Goal: Task Accomplishment & Management: Manage account settings

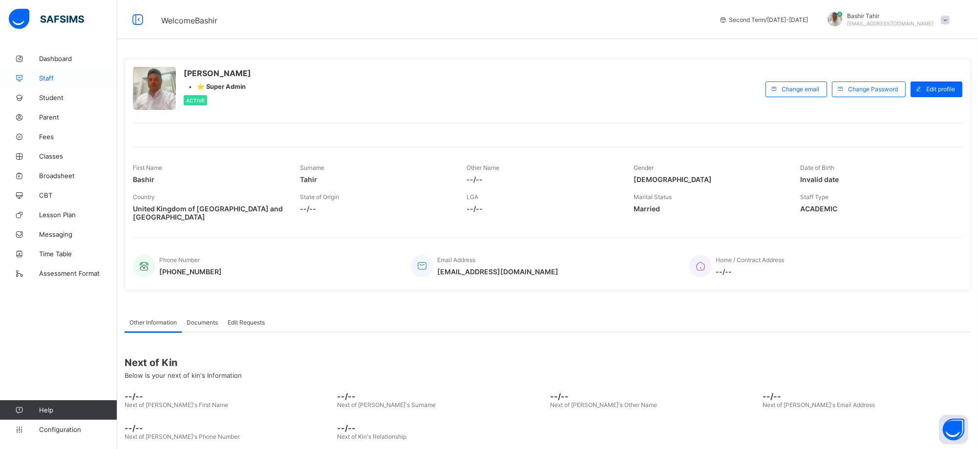
click at [61, 77] on span "Staff" at bounding box center [78, 78] width 78 height 8
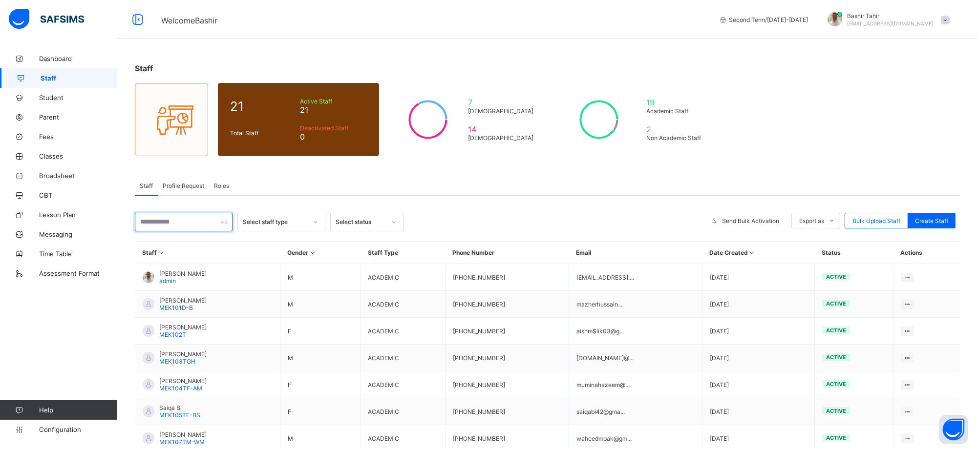
click at [168, 223] on input "text" at bounding box center [184, 222] width 98 height 19
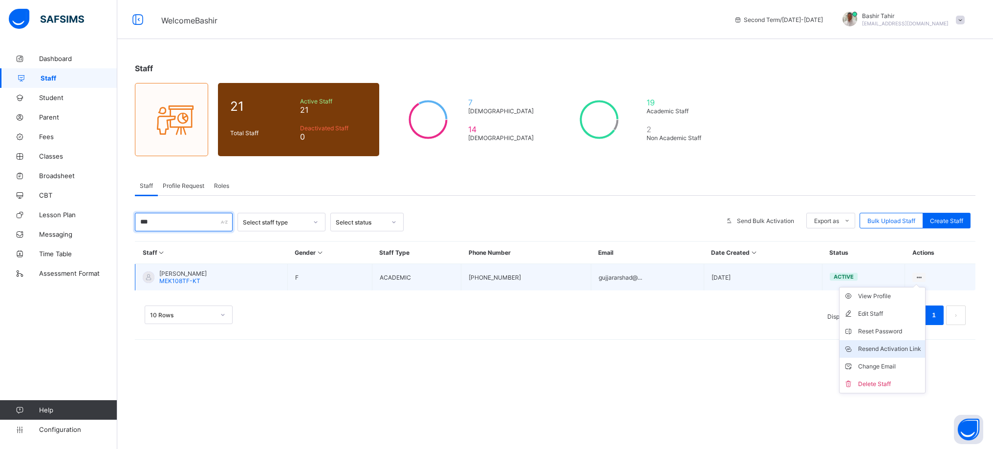
type input "***"
click at [889, 348] on div "Resend Activation Link" at bounding box center [889, 349] width 63 height 10
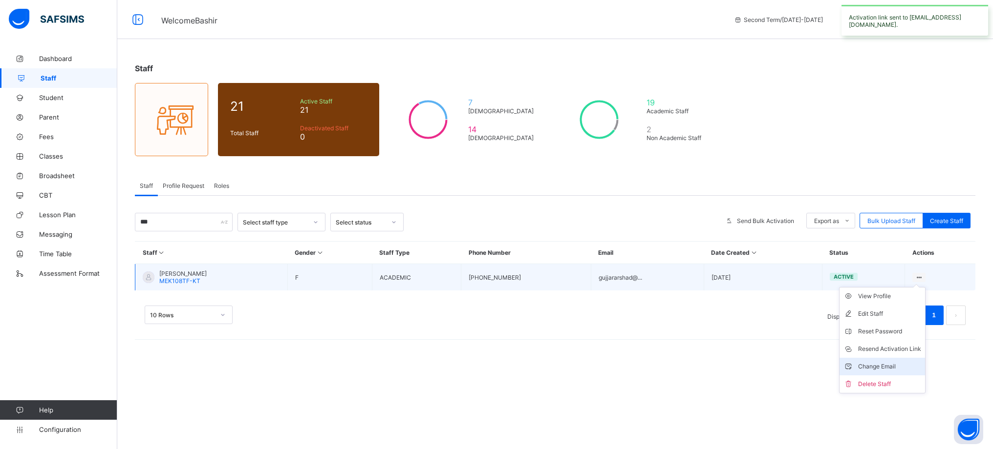
click at [884, 368] on div "Change Email" at bounding box center [889, 367] width 63 height 10
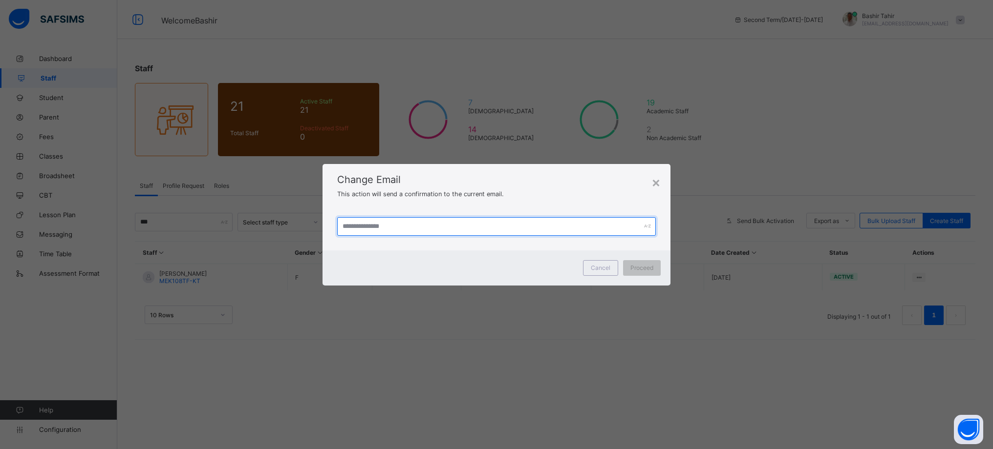
click at [360, 221] on input "text" at bounding box center [496, 226] width 318 height 19
type input "*"
type input "**********"
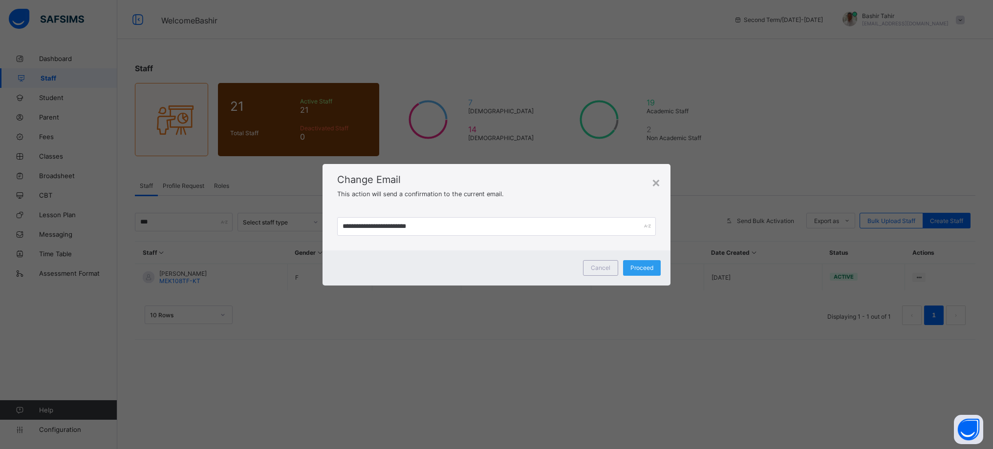
click at [652, 269] on span "Proceed" at bounding box center [641, 267] width 23 height 7
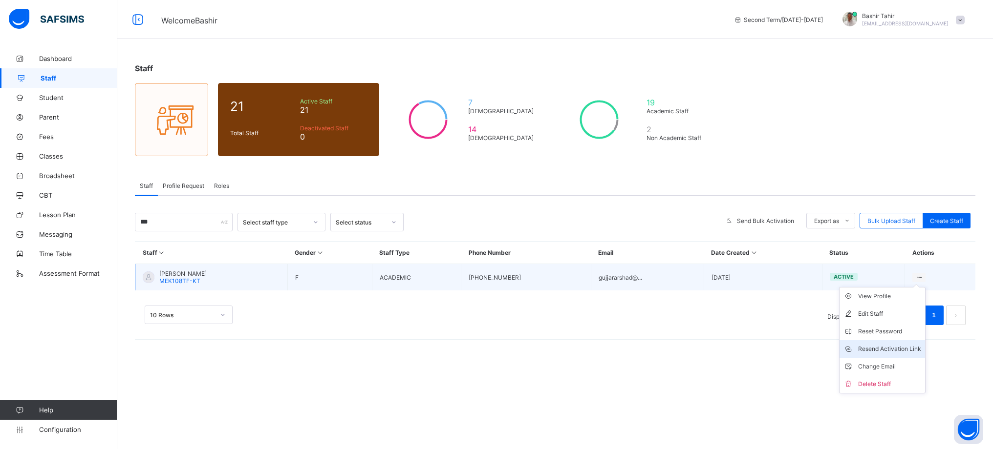
click at [896, 343] on li "Resend Activation Link" at bounding box center [881, 349] width 85 height 18
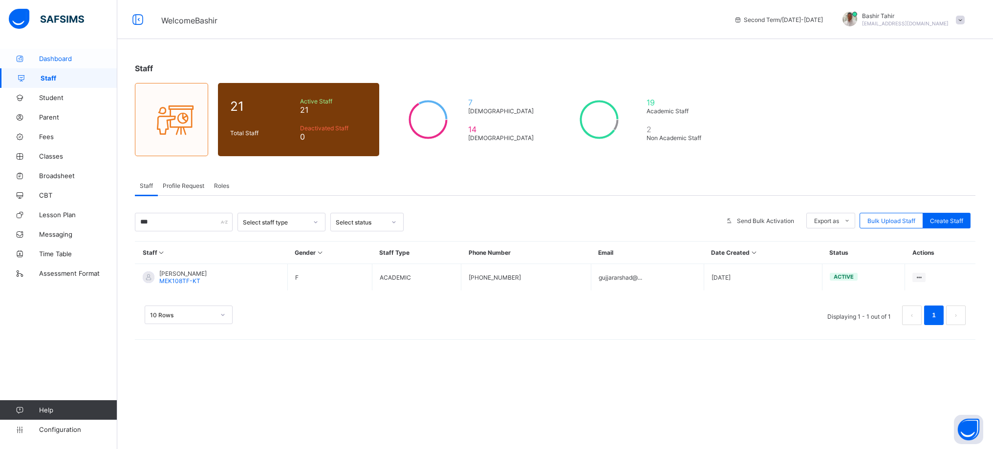
click at [55, 55] on span "Dashboard" at bounding box center [78, 59] width 78 height 8
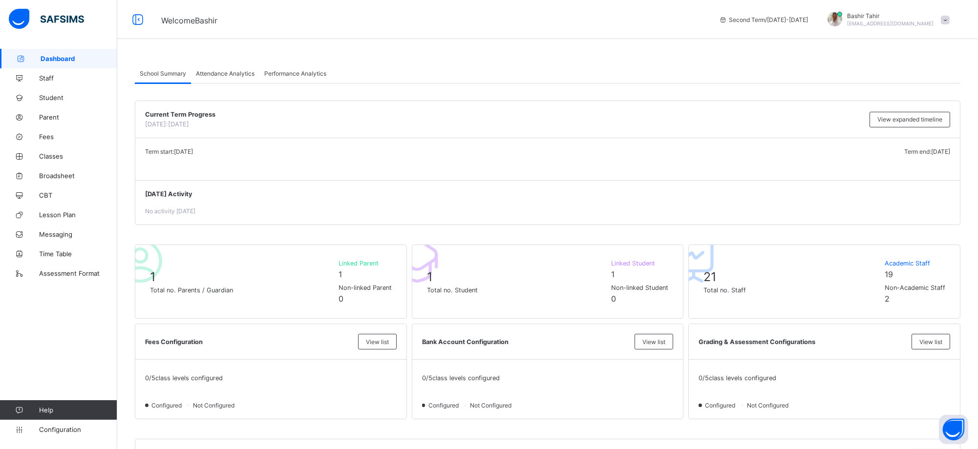
click at [55, 56] on span "Dashboard" at bounding box center [79, 59] width 77 height 8
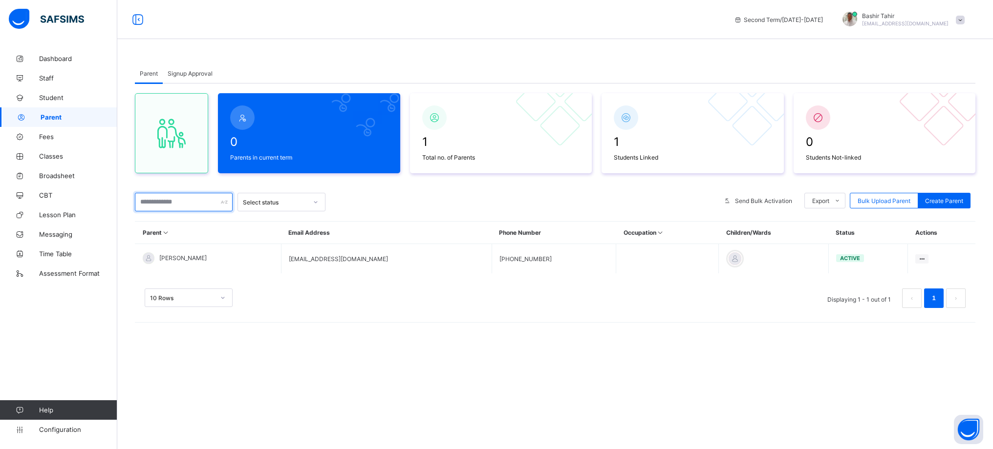
click at [165, 203] on input "text" at bounding box center [184, 202] width 98 height 19
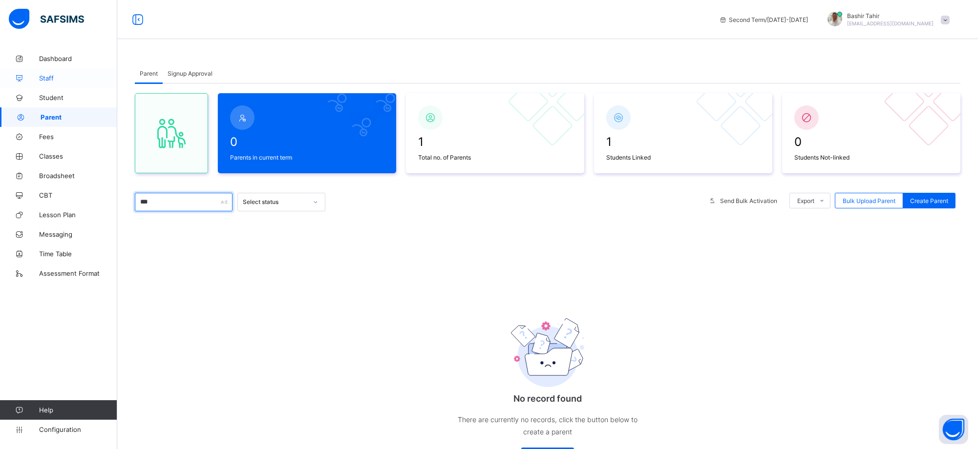
type input "***"
click at [54, 82] on link "Staff" at bounding box center [58, 78] width 117 height 20
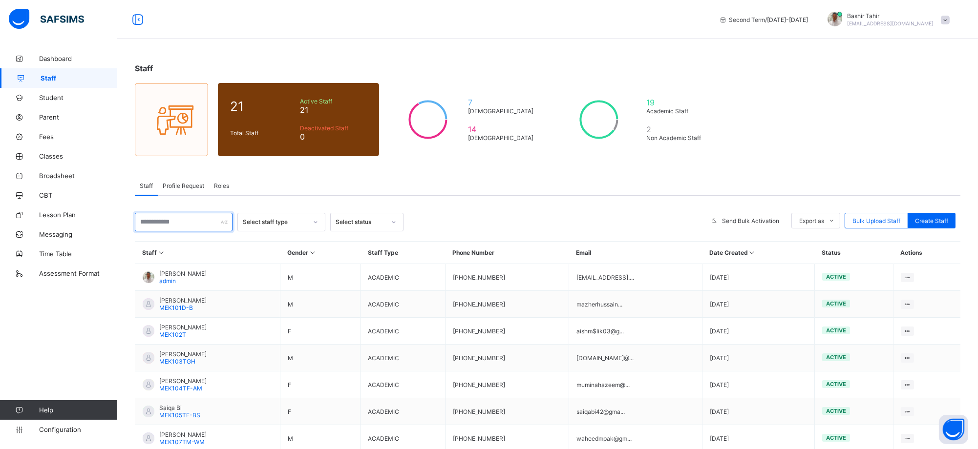
click at [182, 219] on input "text" at bounding box center [184, 222] width 98 height 19
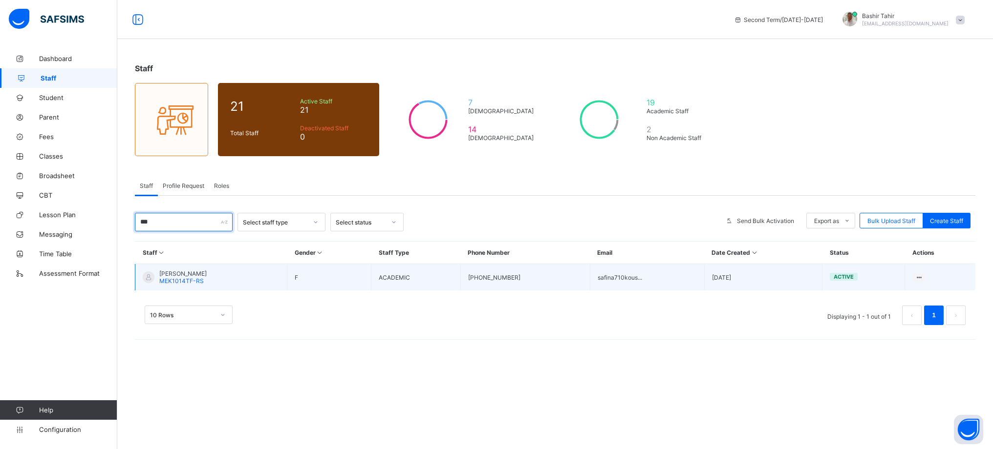
type input "***"
click at [225, 278] on td "[PERSON_NAME] MEK1014TF-RS" at bounding box center [211, 277] width 152 height 27
click at [186, 276] on span "[PERSON_NAME]" at bounding box center [182, 273] width 47 height 7
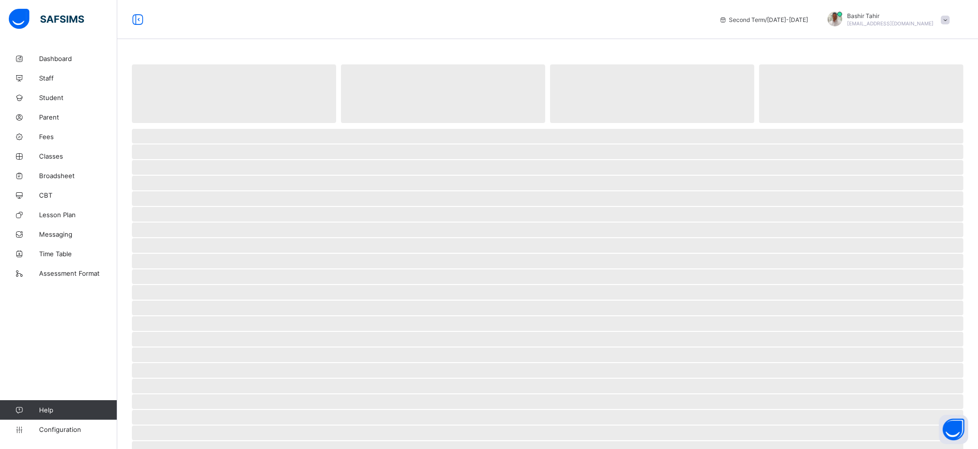
click at [186, 276] on span "‌" at bounding box center [547, 277] width 831 height 15
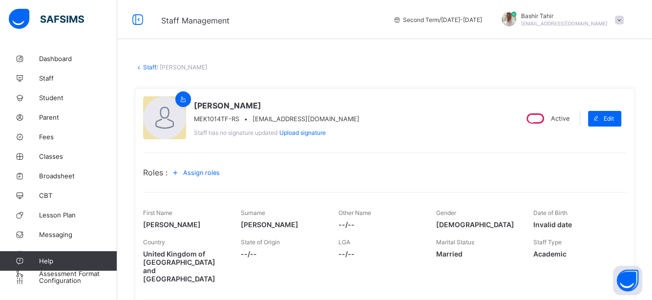
drag, startPoint x: 951, startPoint y: 2, endPoint x: 381, endPoint y: 130, distance: 583.2
click at [381, 130] on div "[PERSON_NAME] MEK1014TF-RS • [EMAIL_ADDRESS][DOMAIN_NAME] Staff has no signatur…" at bounding box center [326, 118] width 366 height 44
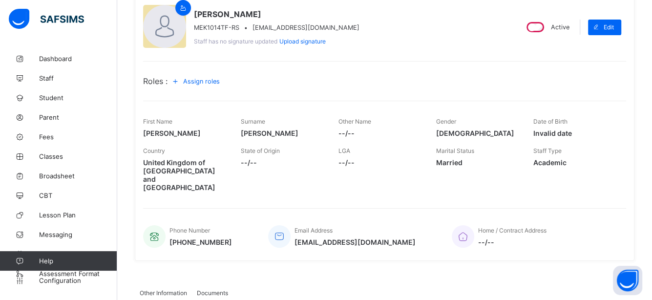
scroll to position [109, 0]
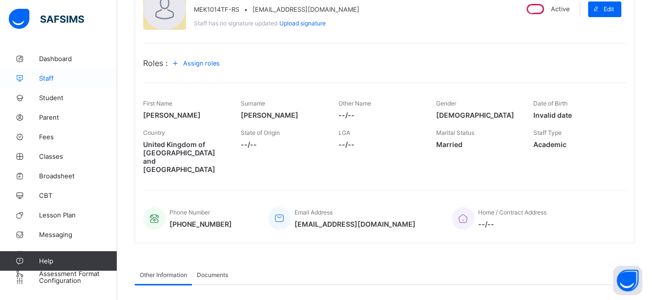
click at [47, 76] on span "Staff" at bounding box center [78, 78] width 78 height 8
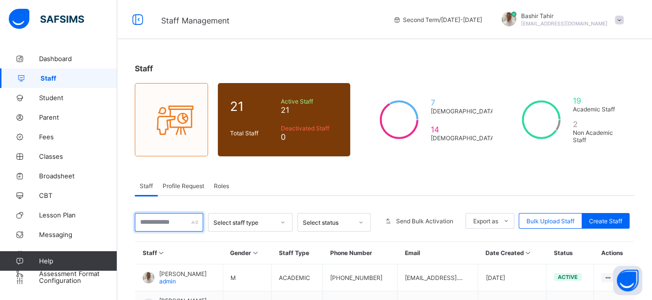
click at [165, 221] on input "text" at bounding box center [169, 222] width 68 height 19
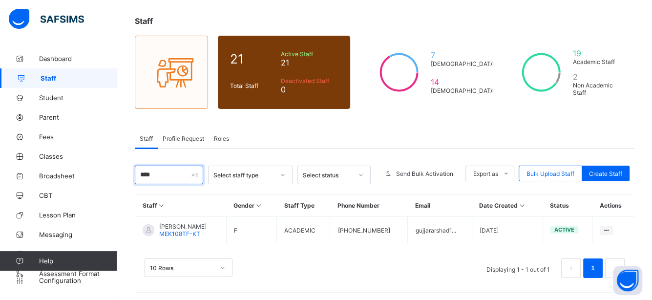
scroll to position [48, 0]
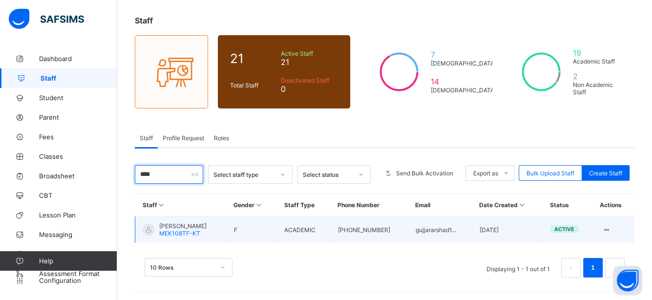
type input "****"
click at [184, 230] on span "MEK108TF-KT" at bounding box center [179, 233] width 41 height 7
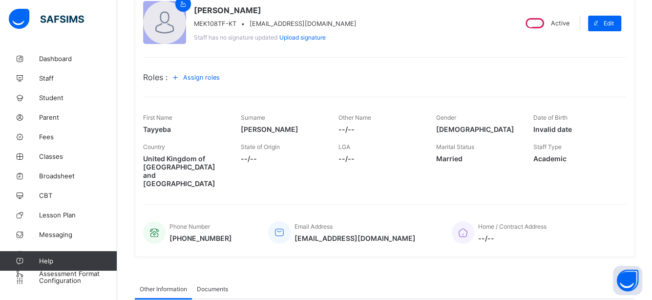
scroll to position [95, 0]
click at [347, 234] on span "[EMAIL_ADDRESS][DOMAIN_NAME]" at bounding box center [355, 238] width 121 height 8
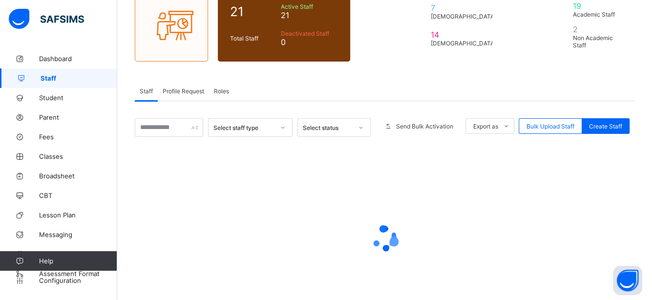
scroll to position [48, 0]
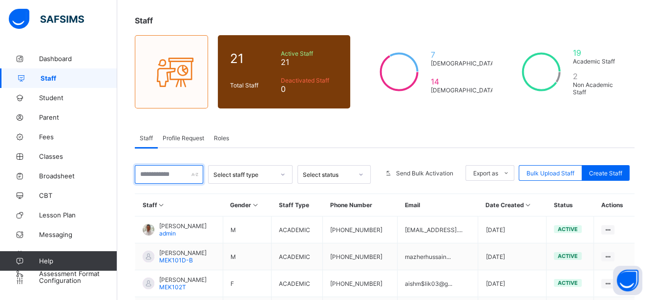
click at [177, 175] on input "text" at bounding box center [169, 174] width 68 height 19
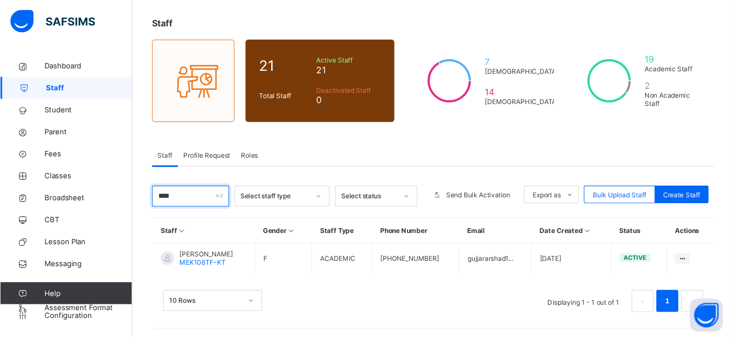
scroll to position [12, 0]
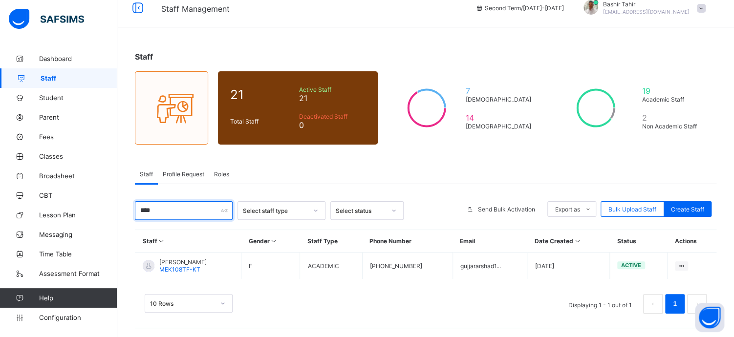
type input "****"
drag, startPoint x: 614, startPoint y: 0, endPoint x: 731, endPoint y: 123, distance: 169.6
click at [731, 123] on div "Staff 21 Total Staff Active Staff 21 Deactivated Staff 0 7 [DEMOGRAPHIC_DATA] 1…" at bounding box center [425, 187] width 616 height 301
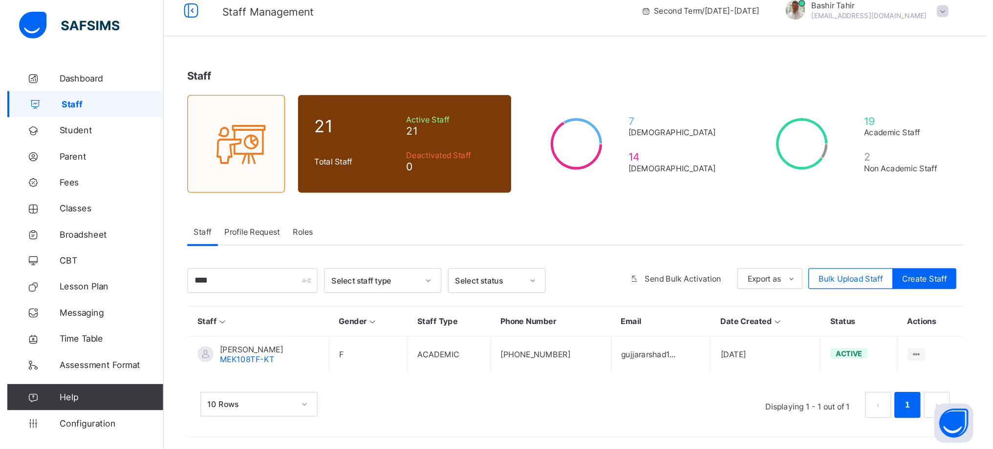
scroll to position [0, 0]
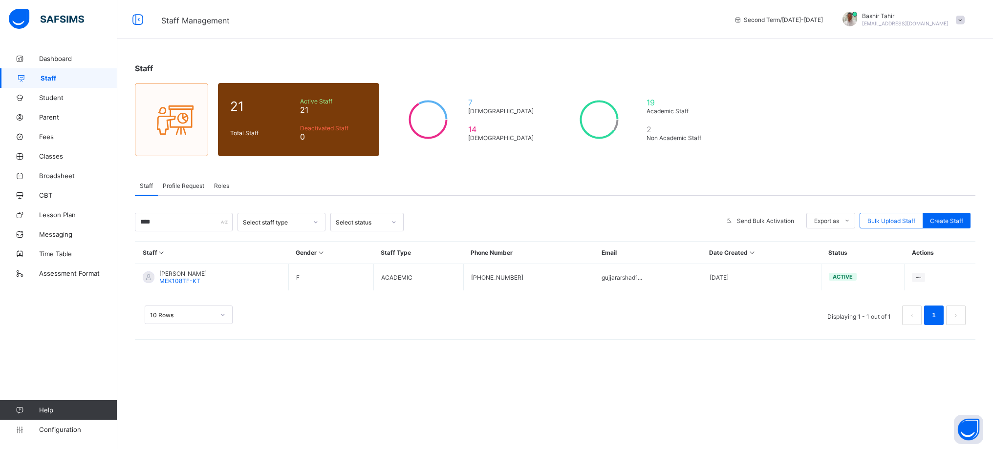
drag, startPoint x: 704, startPoint y: 0, endPoint x: 620, endPoint y: 385, distance: 394.4
click at [620, 385] on div "Staff 21 Total Staff Active Staff 21 Deactivated Staff 0 7 [DEMOGRAPHIC_DATA] 1…" at bounding box center [554, 224] width 875 height 449
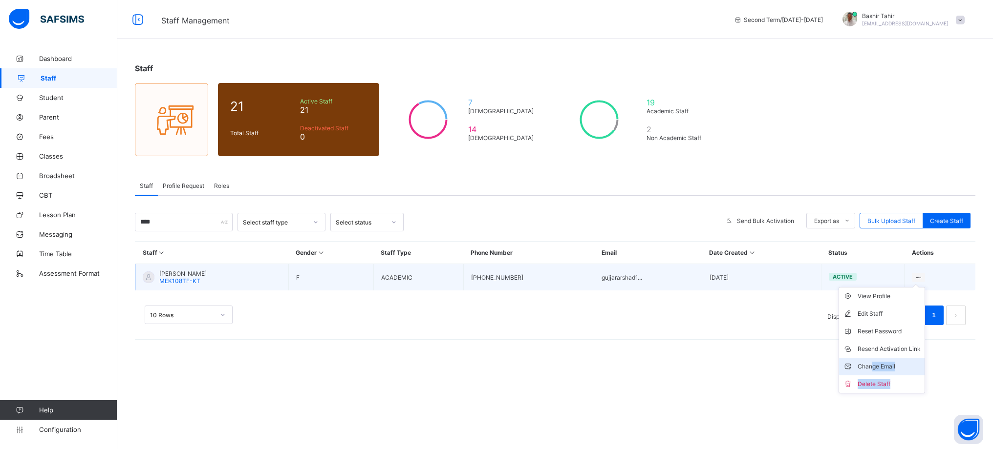
drag, startPoint x: 918, startPoint y: 281, endPoint x: 869, endPoint y: 366, distance: 98.7
click at [869, 366] on ul "View Profile Edit Staff Reset Password Resend Activation Link Change Email Dele…" at bounding box center [881, 340] width 86 height 106
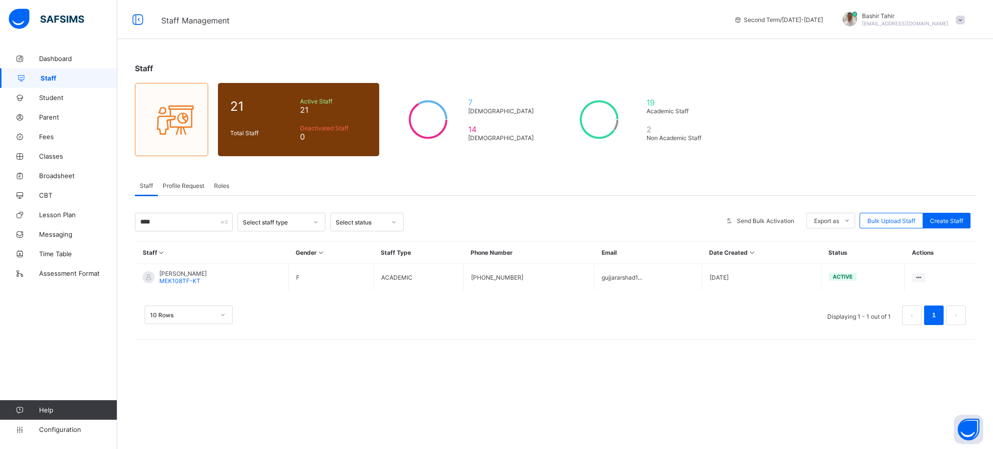
click at [869, 366] on div "Staff 21 Total Staff Active Staff 21 Deactivated Staff 0 7 [DEMOGRAPHIC_DATA] 1…" at bounding box center [554, 224] width 875 height 449
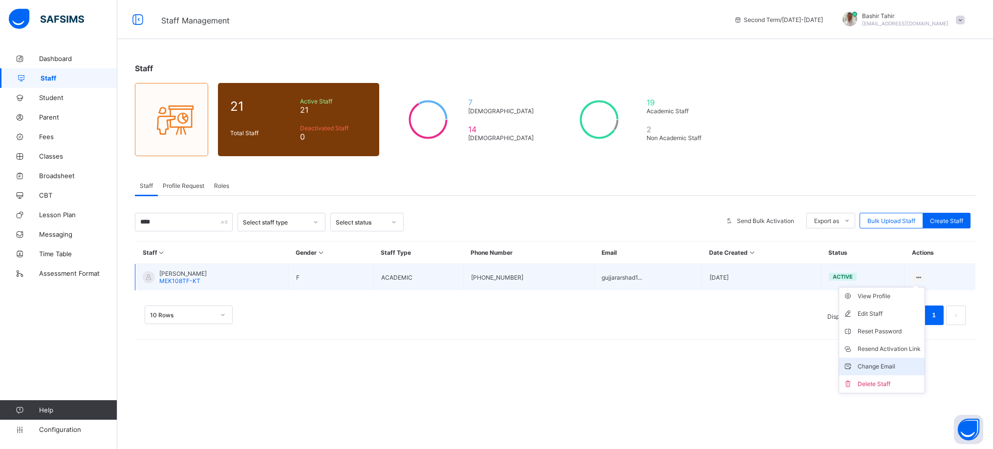
click at [877, 368] on div "Change Email" at bounding box center [888, 367] width 63 height 10
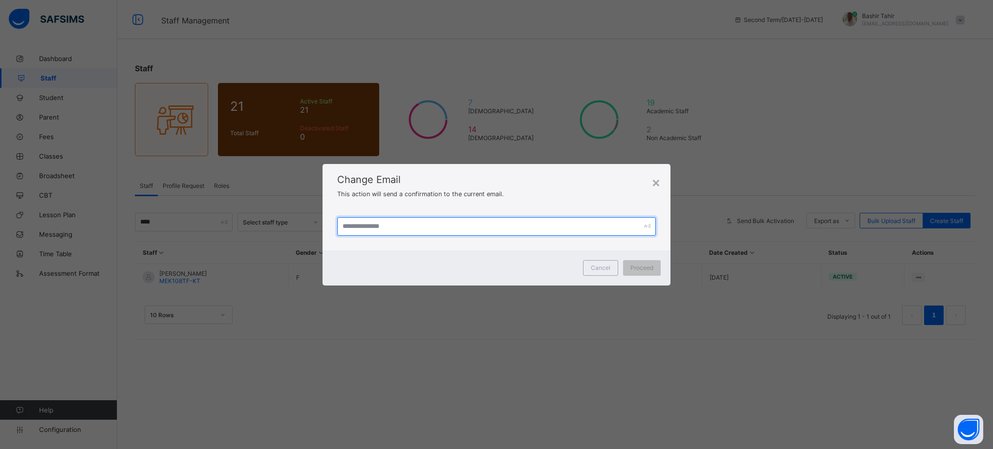
click at [395, 229] on input "text" at bounding box center [496, 226] width 318 height 19
type input "**********"
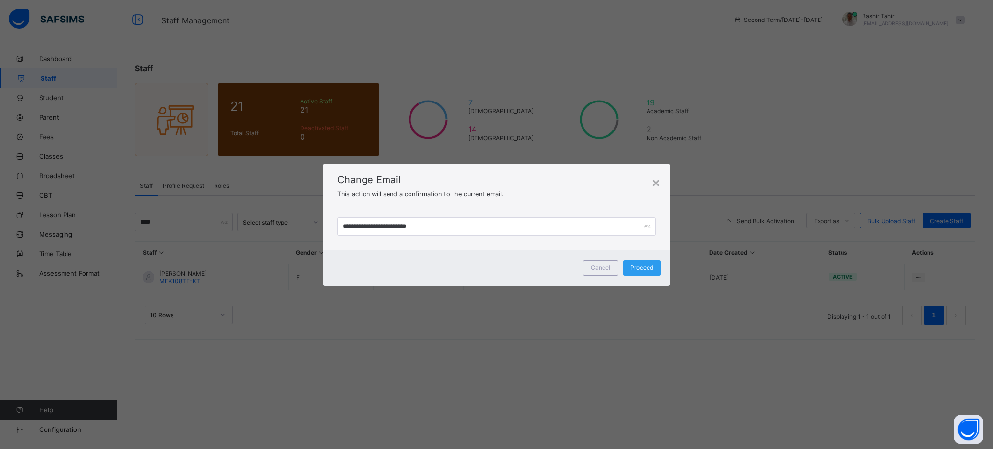
click at [643, 269] on span "Proceed" at bounding box center [641, 267] width 23 height 7
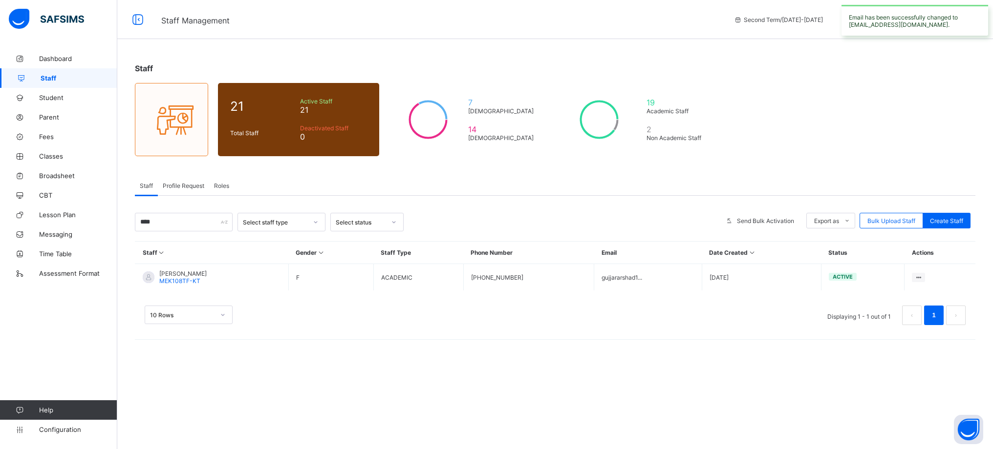
click at [911, 285] on td "View Profile Edit Staff Reset Password Resend Activation Link Change Email Dele…" at bounding box center [939, 277] width 71 height 27
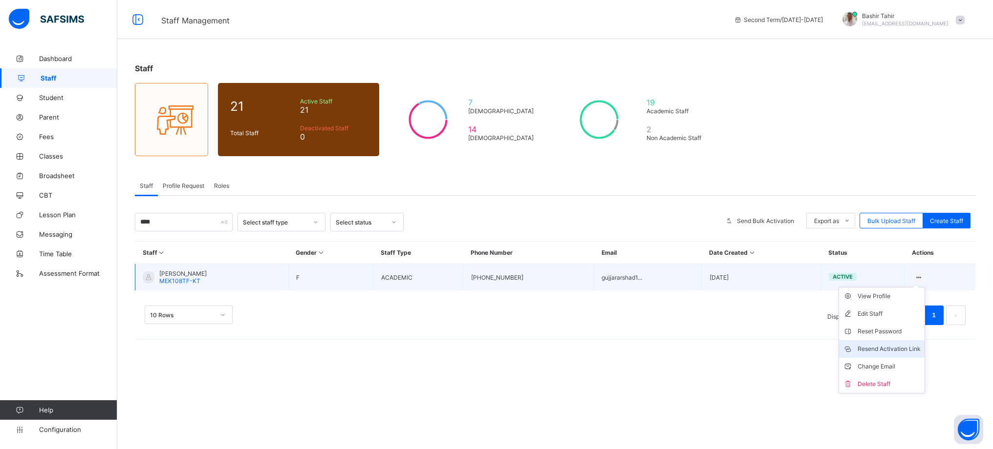
click at [898, 346] on div "Resend Activation Link" at bounding box center [888, 349] width 63 height 10
